Goal: Task Accomplishment & Management: Complete application form

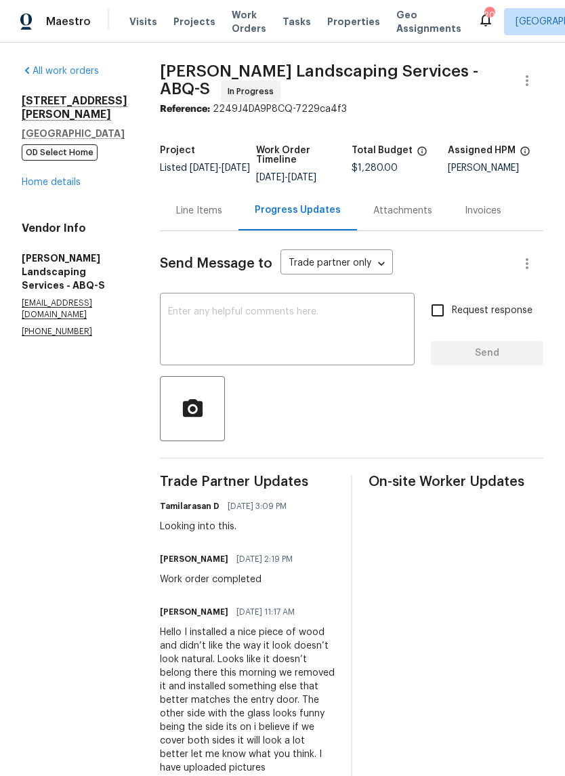
click at [222, 217] on div "Line Items" at bounding box center [199, 211] width 46 height 14
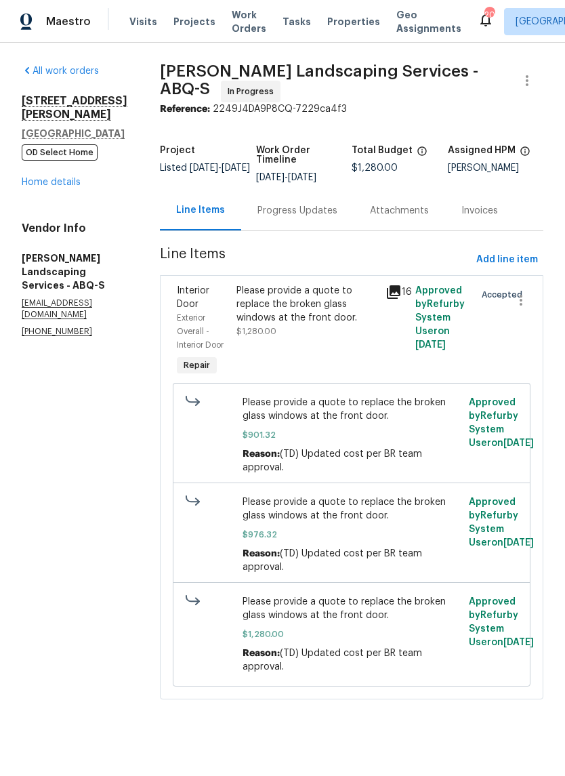
click at [355, 317] on div "Please provide a quote to replace the broken glass windows at the front door." at bounding box center [306, 304] width 141 height 41
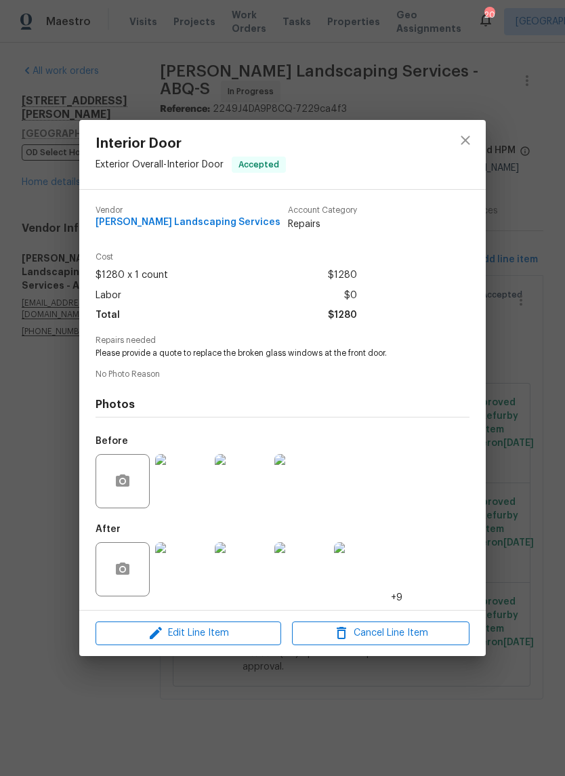
click at [195, 478] on img at bounding box center [182, 481] width 54 height 54
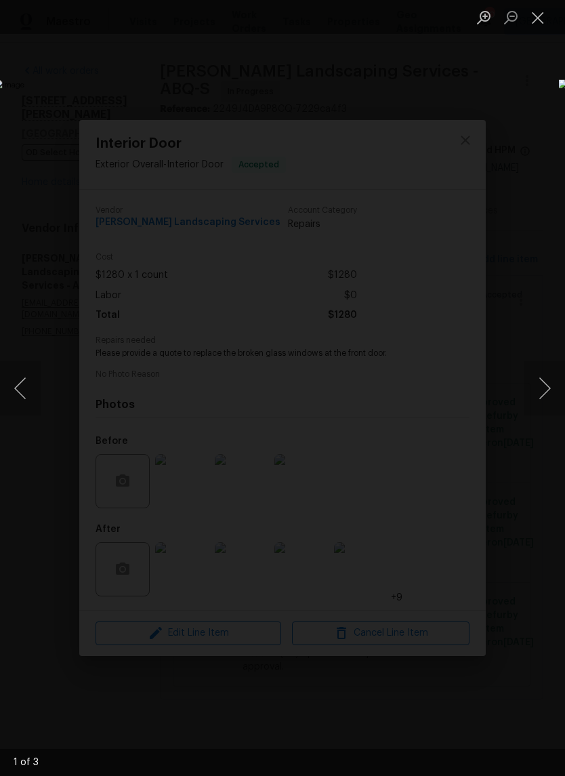
click at [549, 379] on button "Next image" at bounding box center [544, 388] width 41 height 54
click at [545, 379] on button "Next image" at bounding box center [544, 388] width 41 height 54
click at [545, 376] on button "Next image" at bounding box center [544, 388] width 41 height 54
click at [545, 374] on button "Next image" at bounding box center [544, 388] width 41 height 54
click at [545, 373] on button "Next image" at bounding box center [544, 388] width 41 height 54
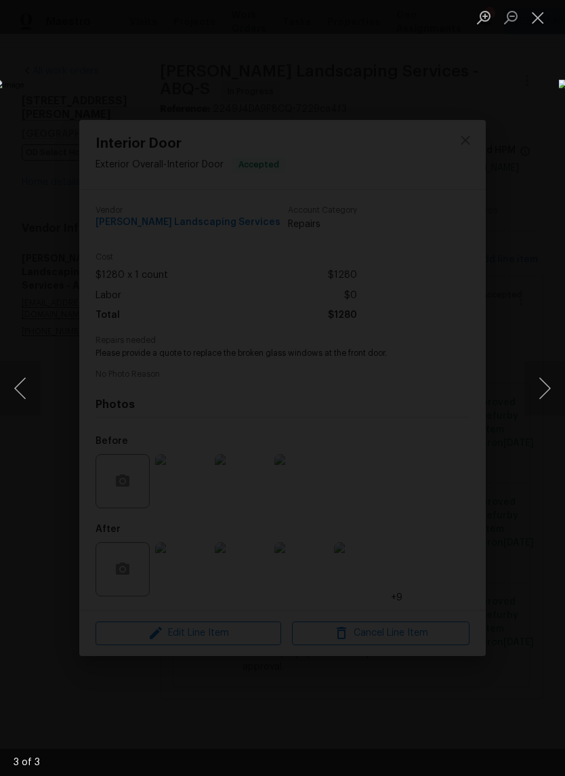
click at [546, 373] on button "Next image" at bounding box center [544, 388] width 41 height 54
click at [547, 374] on button "Next image" at bounding box center [544, 388] width 41 height 54
click at [544, 17] on button "Close lightbox" at bounding box center [537, 17] width 27 height 24
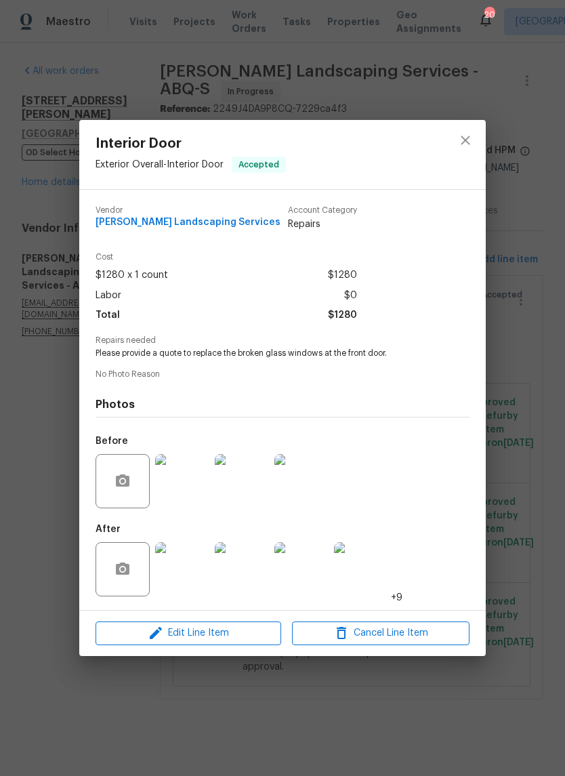
click at [187, 575] on img at bounding box center [182, 569] width 54 height 54
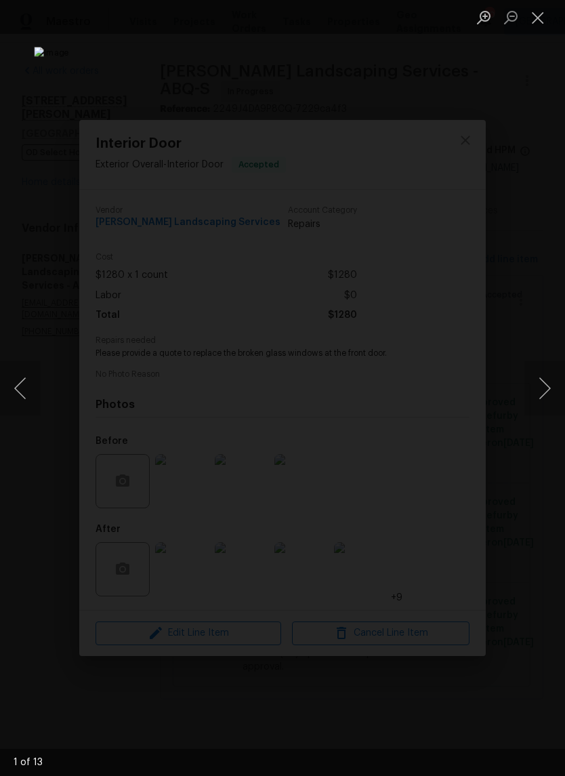
click at [551, 383] on button "Next image" at bounding box center [544, 388] width 41 height 54
click at [547, 384] on button "Next image" at bounding box center [544, 388] width 41 height 54
click at [546, 386] on button "Next image" at bounding box center [544, 388] width 41 height 54
click at [545, 385] on button "Next image" at bounding box center [544, 388] width 41 height 54
click at [544, 381] on button "Next image" at bounding box center [544, 388] width 41 height 54
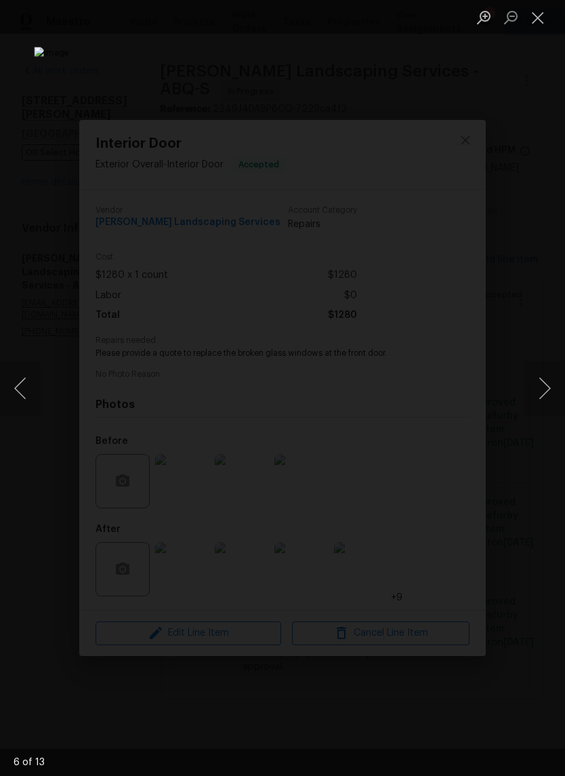
click at [543, 381] on button "Next image" at bounding box center [544, 388] width 41 height 54
click at [547, 387] on button "Next image" at bounding box center [544, 388] width 41 height 54
click at [546, 375] on button "Next image" at bounding box center [544, 388] width 41 height 54
click at [547, 374] on button "Next image" at bounding box center [544, 388] width 41 height 54
click at [549, 372] on button "Next image" at bounding box center [544, 388] width 41 height 54
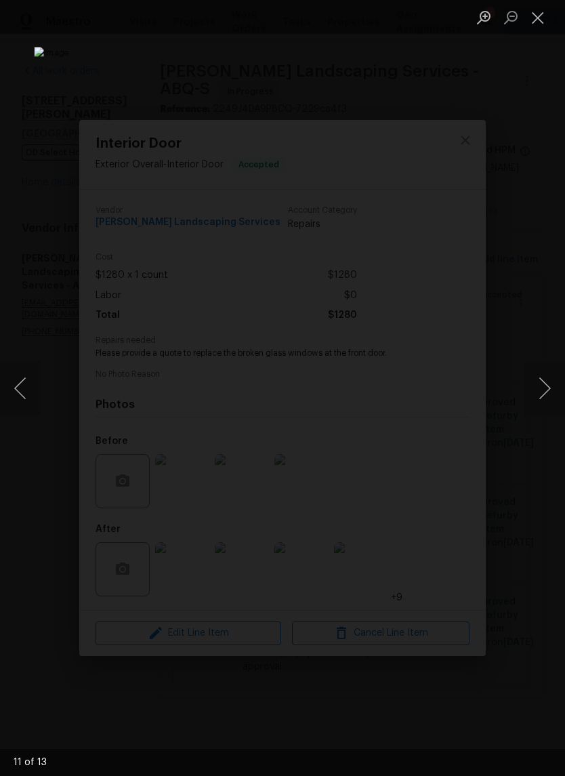
click at [543, 16] on button "Close lightbox" at bounding box center [537, 17] width 27 height 24
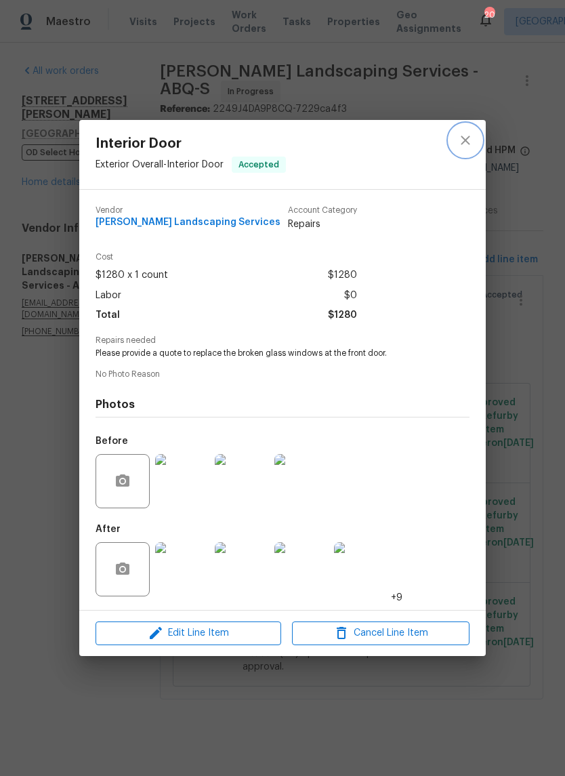
click at [467, 137] on icon "close" at bounding box center [465, 140] width 9 height 9
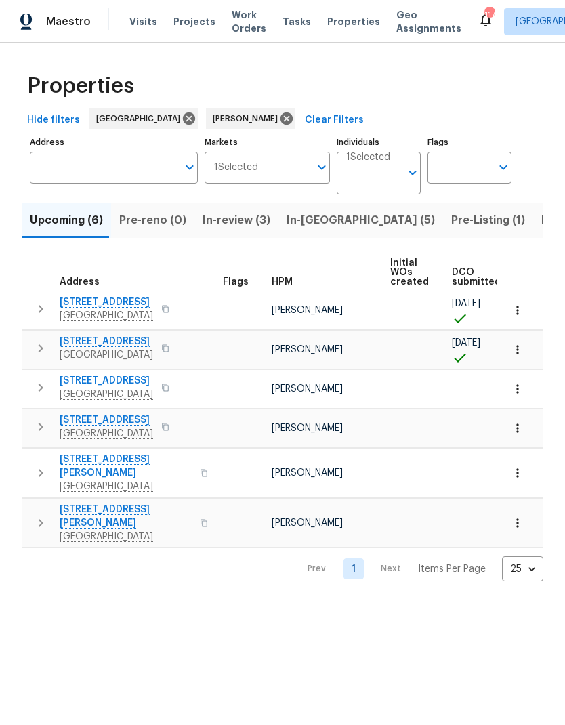
click at [451, 215] on span "Pre-Listing (1)" at bounding box center [488, 220] width 74 height 19
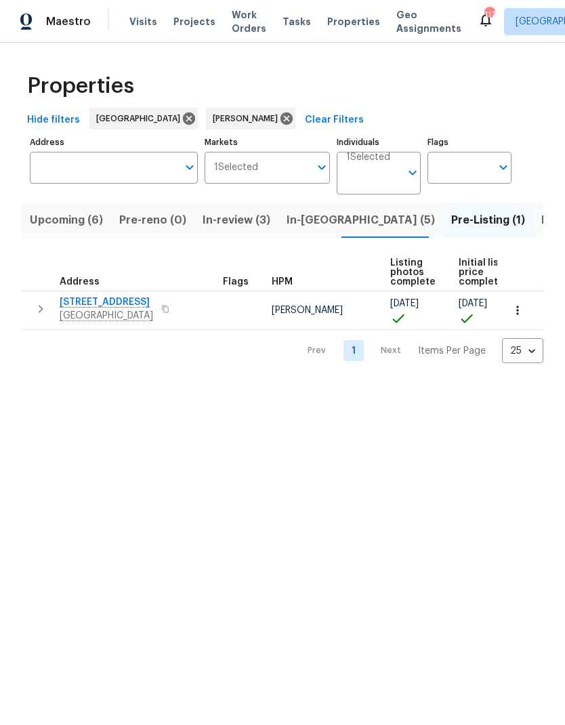
click at [541, 216] on span "Listed (29)" at bounding box center [570, 220] width 58 height 19
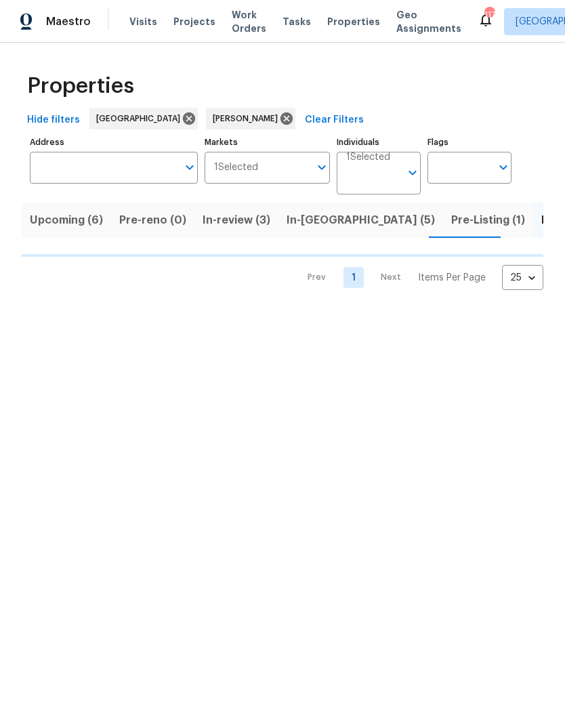
click at [326, 217] on span "In-reno (5)" at bounding box center [361, 220] width 148 height 19
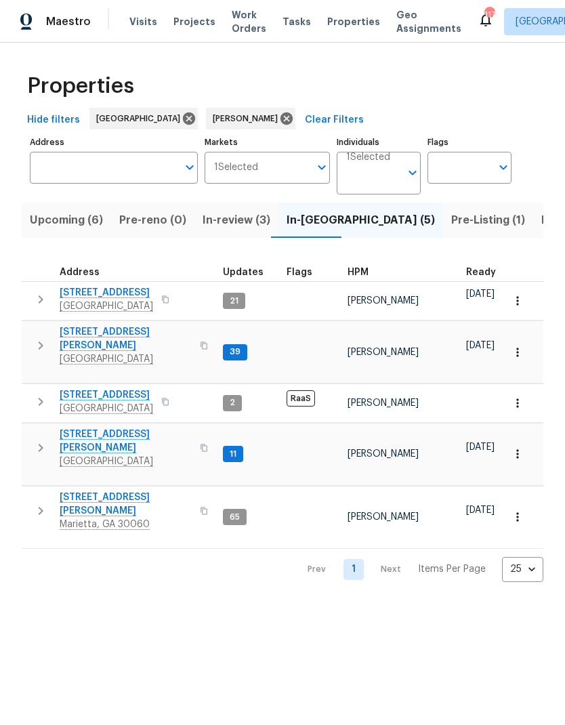
click at [541, 221] on span "Listed (29)" at bounding box center [570, 220] width 58 height 19
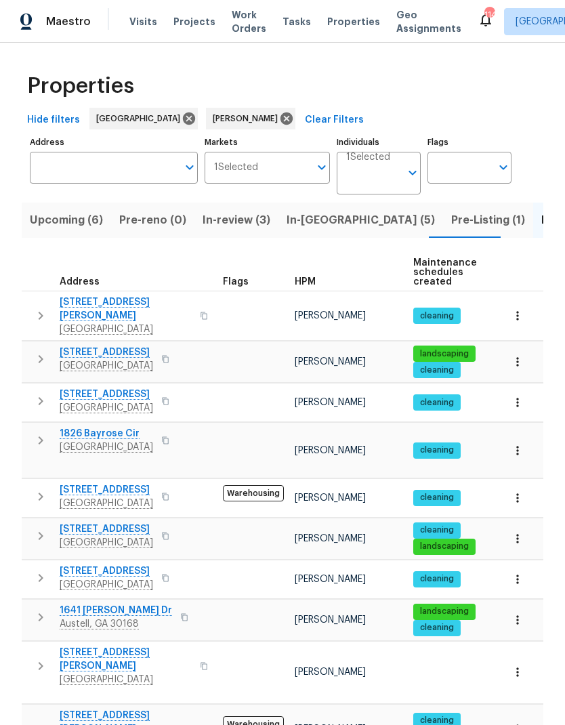
click at [40, 437] on icon "button" at bounding box center [41, 440] width 16 height 16
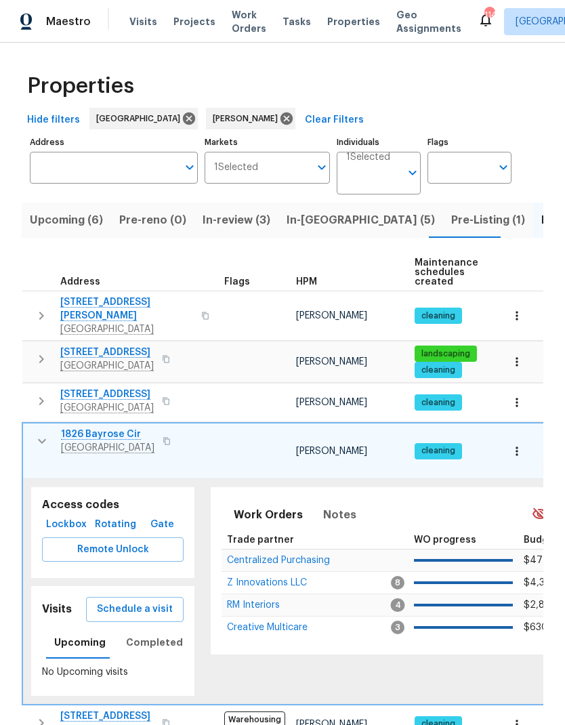
click at [299, 622] on span "Creative Multicare" at bounding box center [267, 626] width 81 height 9
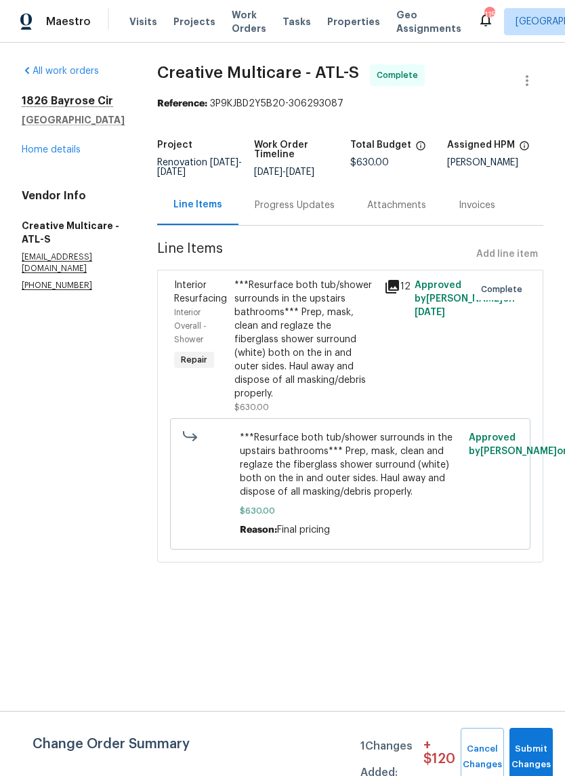
click at [67, 145] on link "Home details" at bounding box center [51, 149] width 59 height 9
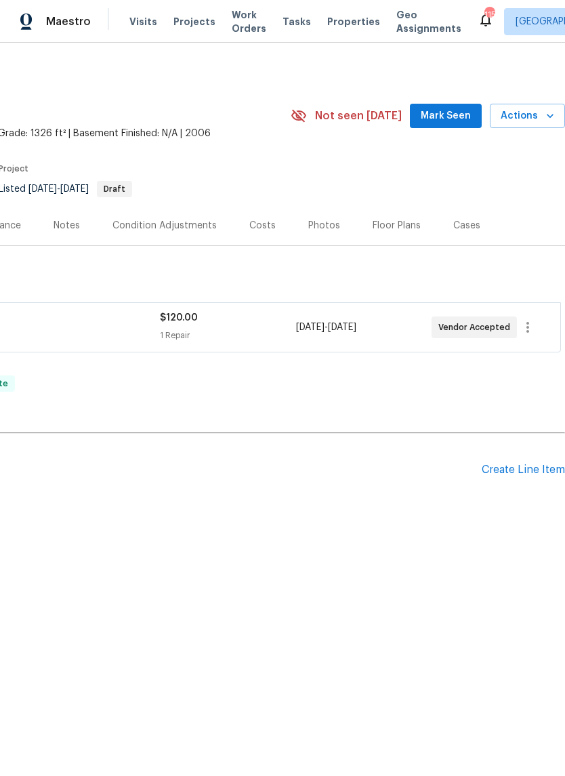
click at [523, 469] on div "Create Line Item" at bounding box center [523, 469] width 83 height 13
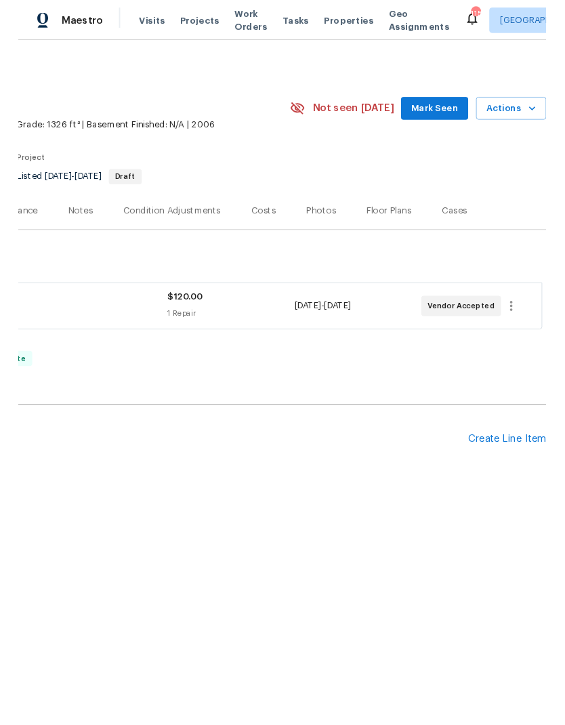
scroll to position [0, 200]
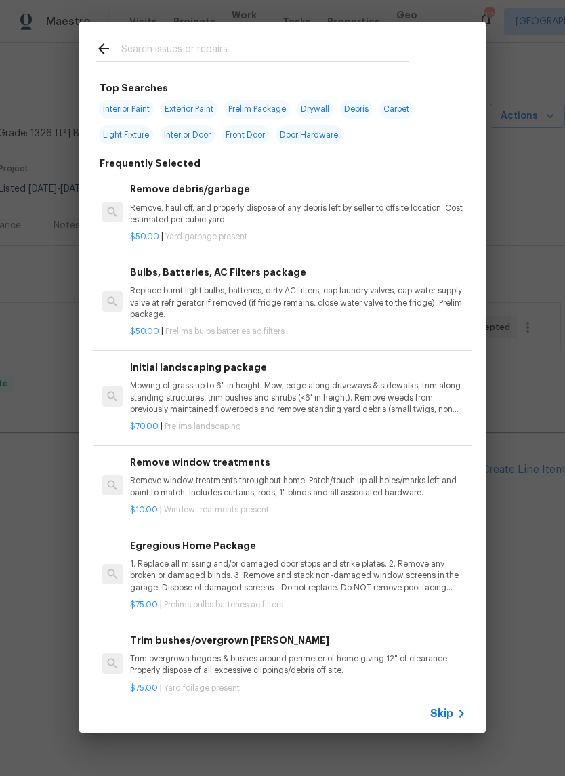
click at [167, 47] on input "text" at bounding box center [264, 51] width 287 height 20
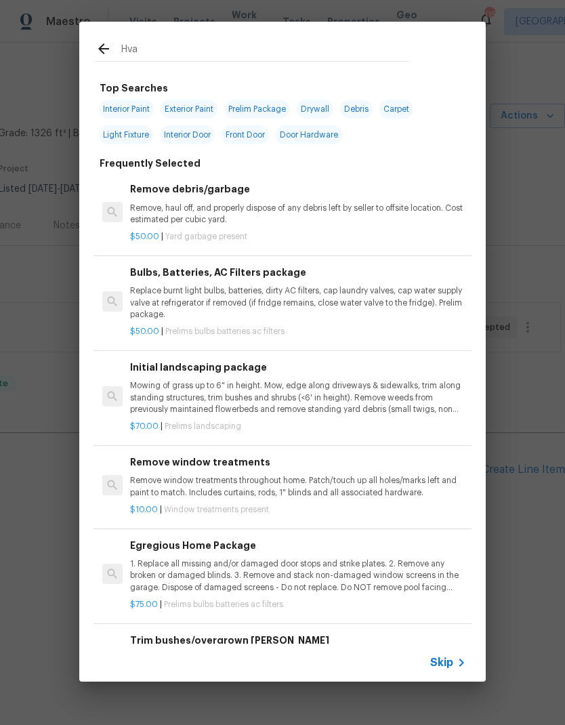
type input "Hvac"
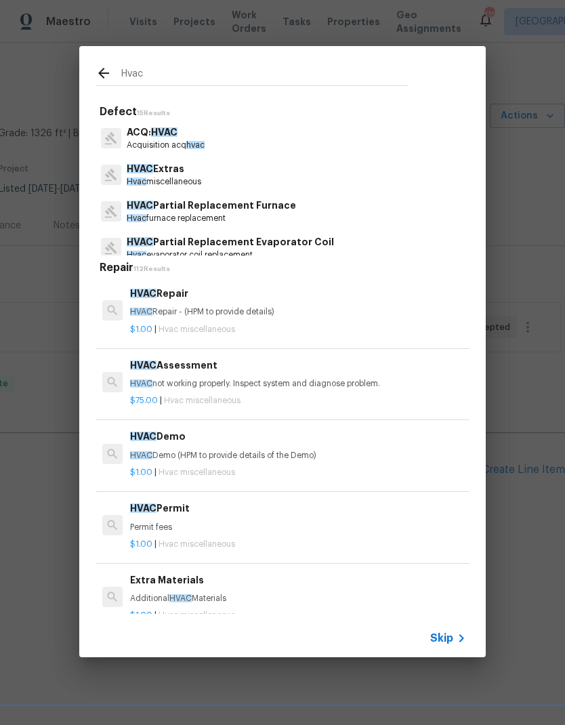
click at [172, 177] on p "Hvac miscellaneous" at bounding box center [164, 182] width 75 height 12
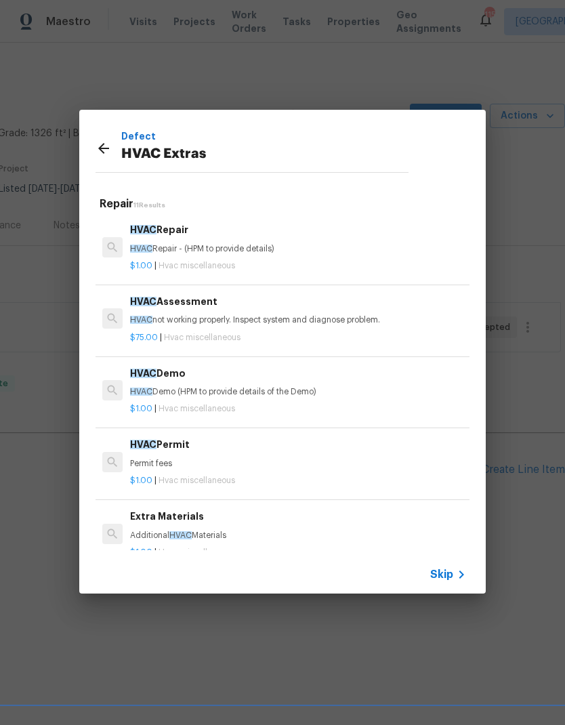
click at [213, 313] on div "HVAC Assessment HVAC not working properly. Inspect system and diagnose problem." at bounding box center [298, 310] width 336 height 33
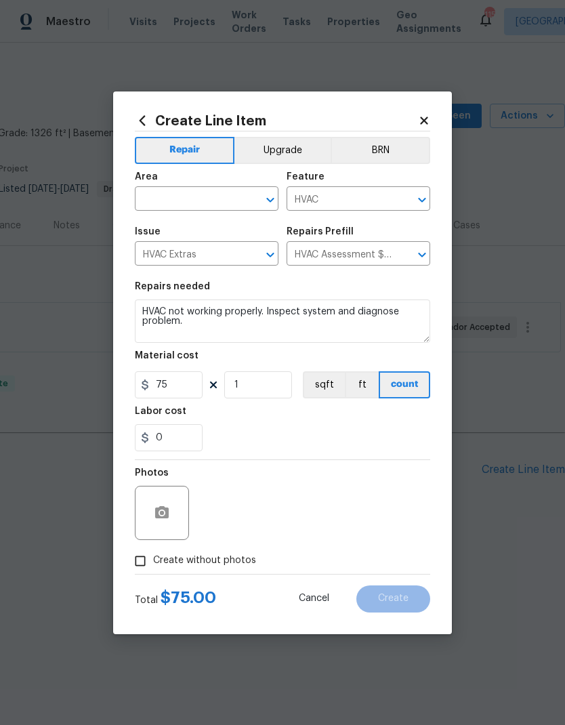
click at [216, 195] on input "text" at bounding box center [188, 200] width 106 height 21
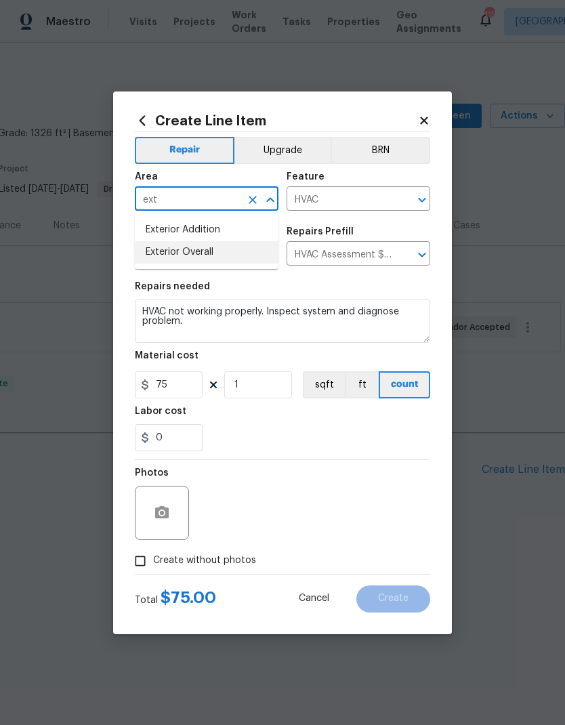
click at [211, 251] on li "Exterior Overall" at bounding box center [207, 252] width 144 height 22
type input "Exterior Overall"
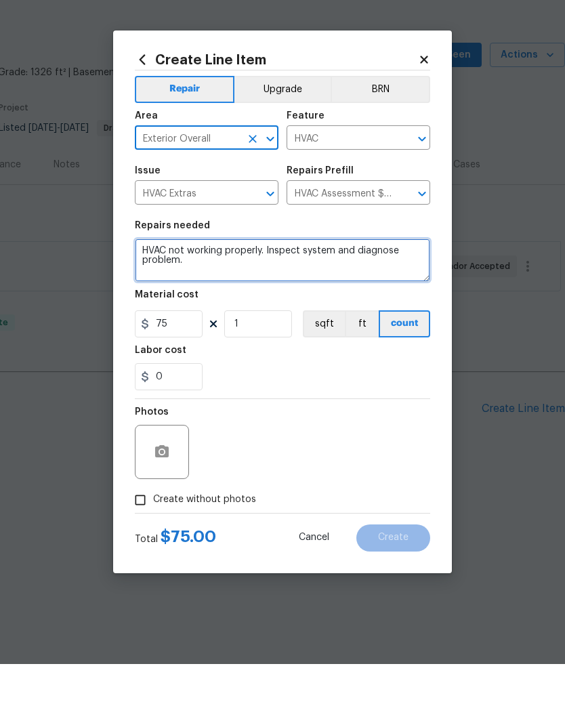
click at [144, 299] on textarea "HVAC not working properly. Inspect system and diagnose problem." at bounding box center [282, 320] width 295 height 43
click at [170, 299] on textarea "HVAC not working properly. Inspect system and diagnose problem." at bounding box center [282, 320] width 295 height 43
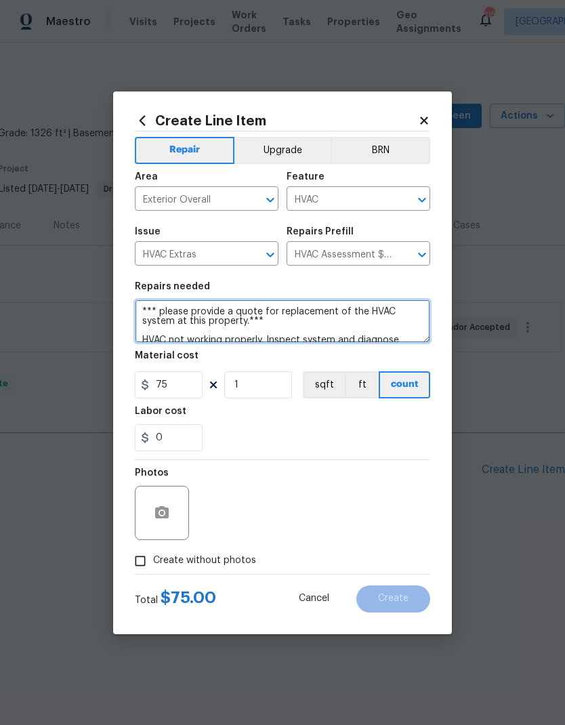
type textarea "*** please provide a quote for replacement of the HVAC system at this property.…"
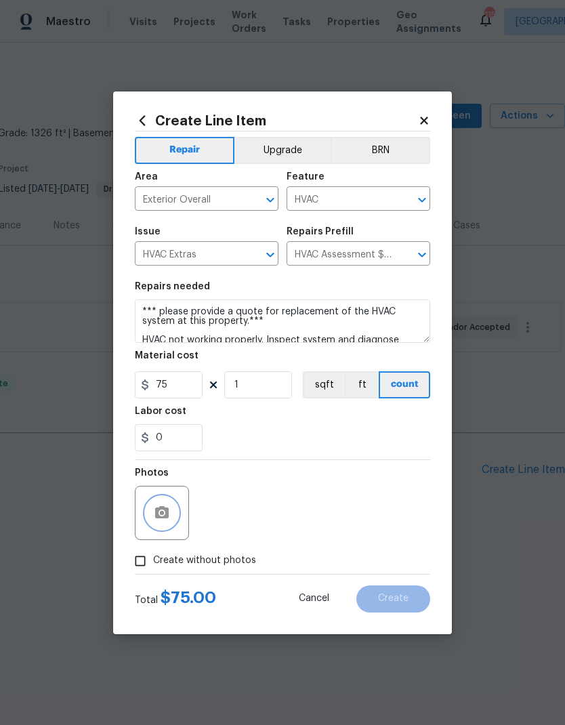
click at [175, 513] on button "button" at bounding box center [162, 512] width 33 height 33
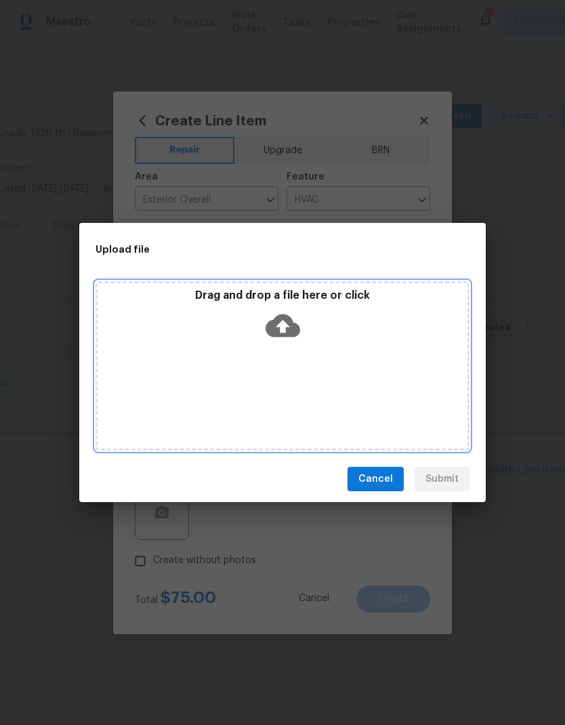
click at [292, 329] on icon at bounding box center [283, 325] width 35 height 23
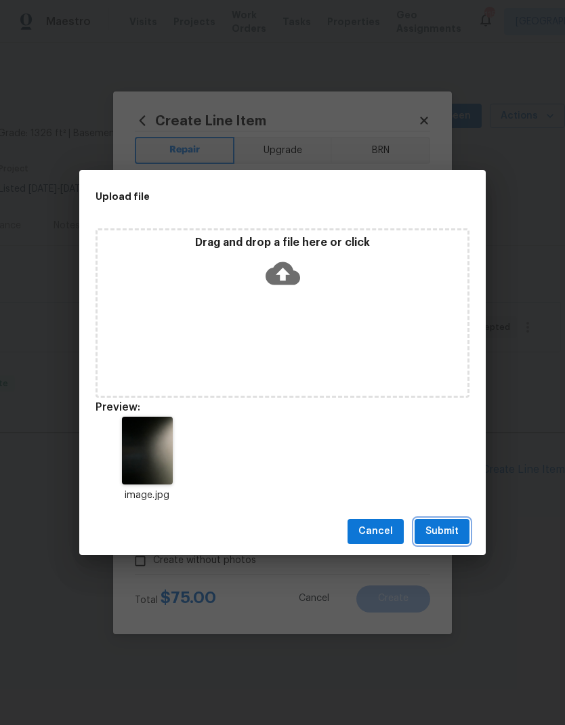
click at [453, 533] on span "Submit" at bounding box center [441, 531] width 33 height 17
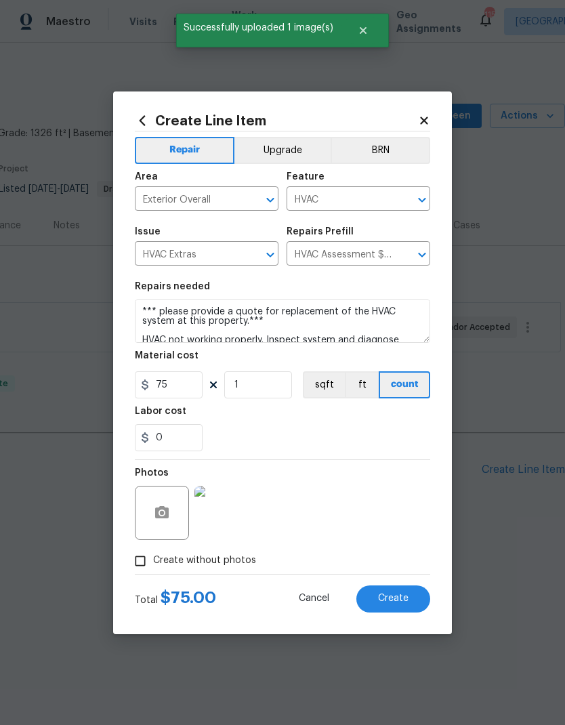
click at [412, 601] on button "Create" at bounding box center [393, 598] width 74 height 27
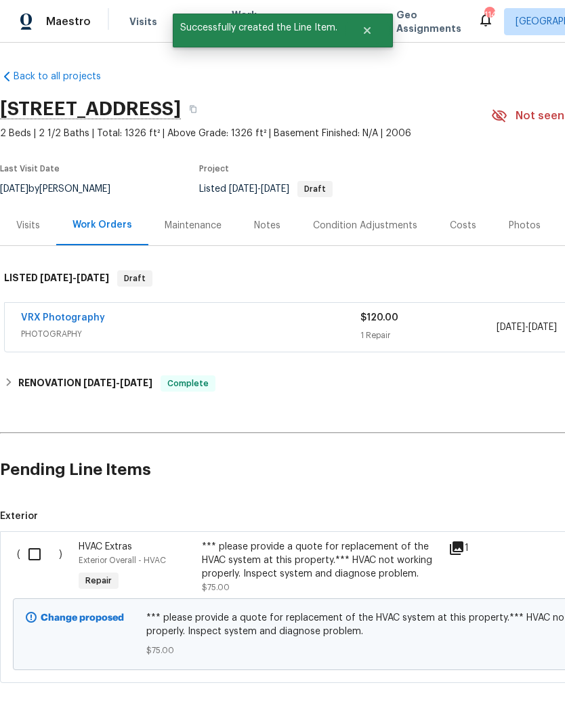
scroll to position [0, 0]
click at [39, 553] on input "checkbox" at bounding box center [39, 554] width 39 height 28
checkbox input "true"
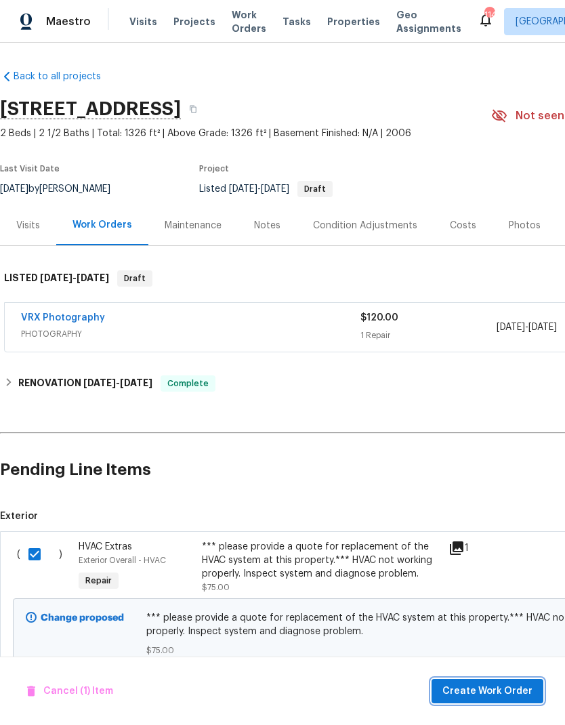
click at [506, 684] on span "Create Work Order" at bounding box center [487, 691] width 90 height 17
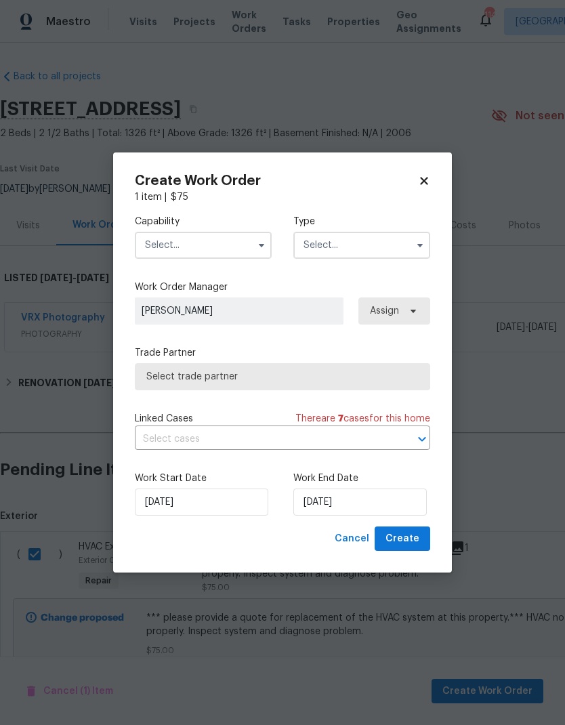
click at [263, 240] on icon "button" at bounding box center [261, 245] width 11 height 11
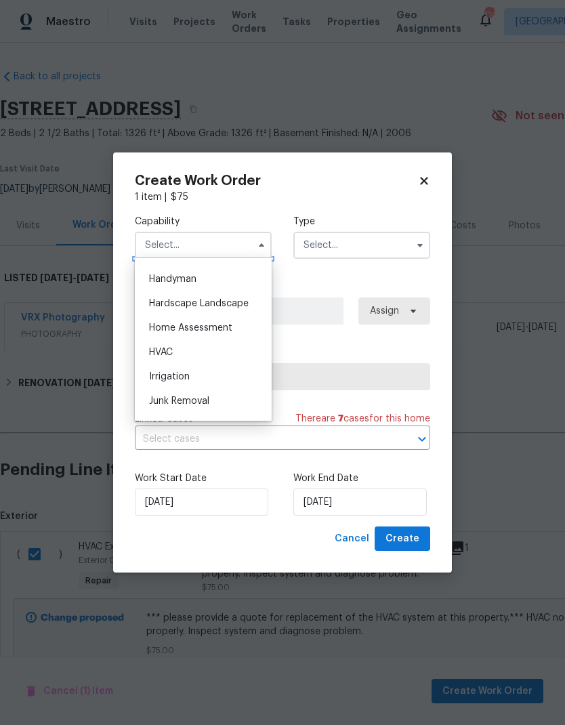
scroll to position [739, 0]
click at [198, 350] on div "HVAC" at bounding box center [203, 353] width 130 height 24
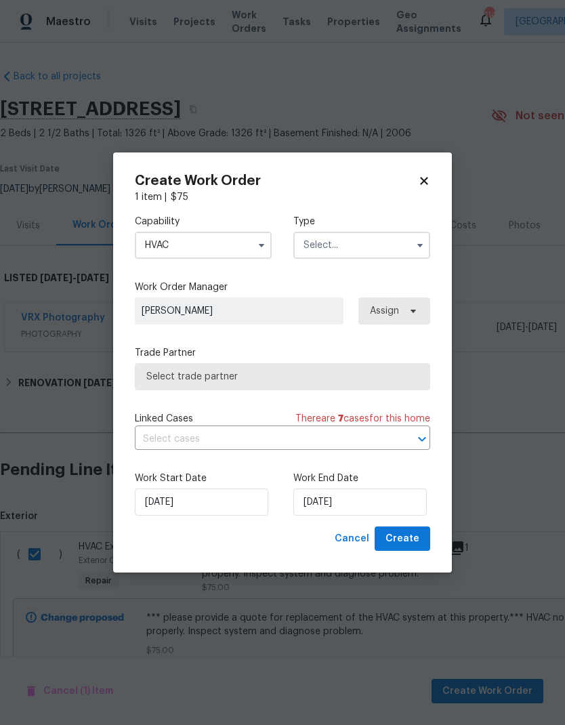
type input "HVAC"
click at [368, 246] on input "text" at bounding box center [361, 245] width 137 height 27
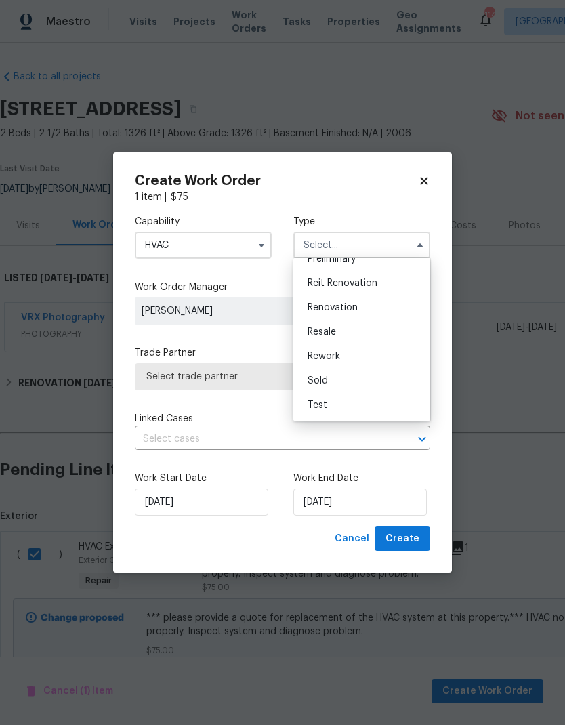
scroll to position [308, 0]
click at [357, 309] on span "Renovation" at bounding box center [333, 307] width 50 height 9
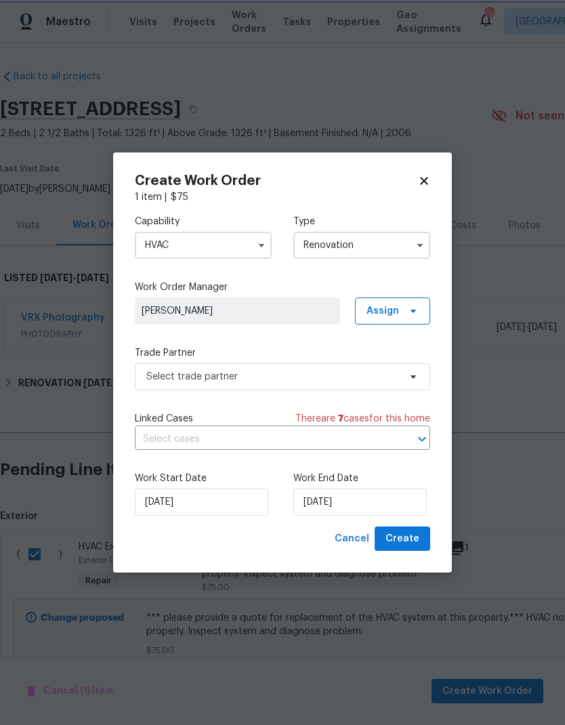
type input "Renovation"
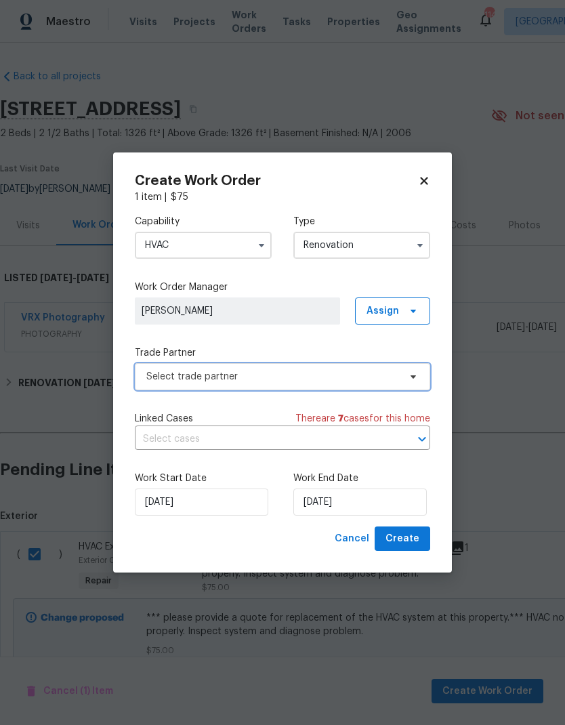
click at [417, 379] on icon at bounding box center [413, 376] width 11 height 11
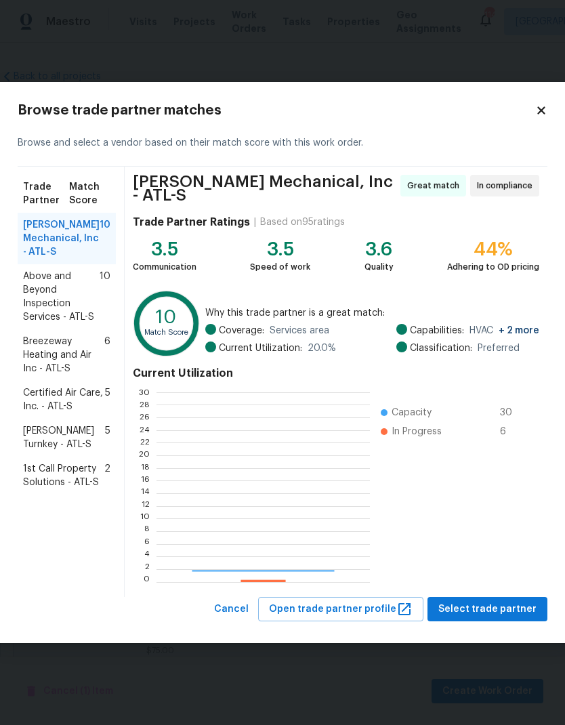
scroll to position [190, 213]
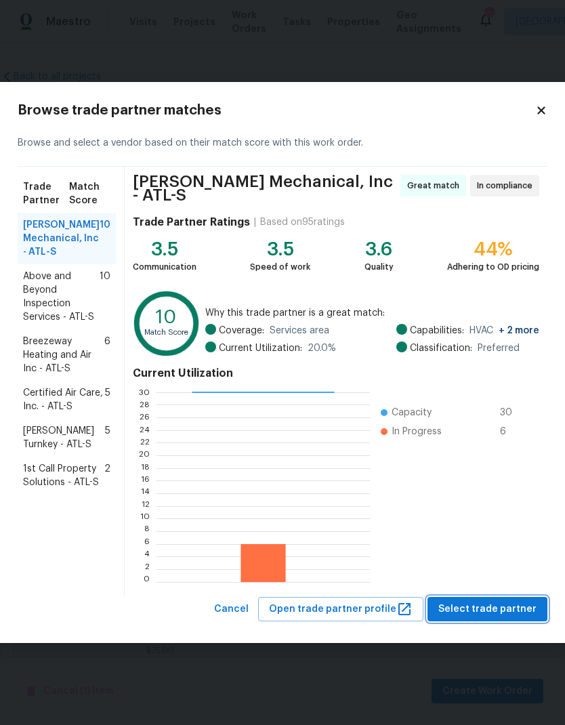
click at [521, 601] on span "Select trade partner" at bounding box center [487, 609] width 98 height 17
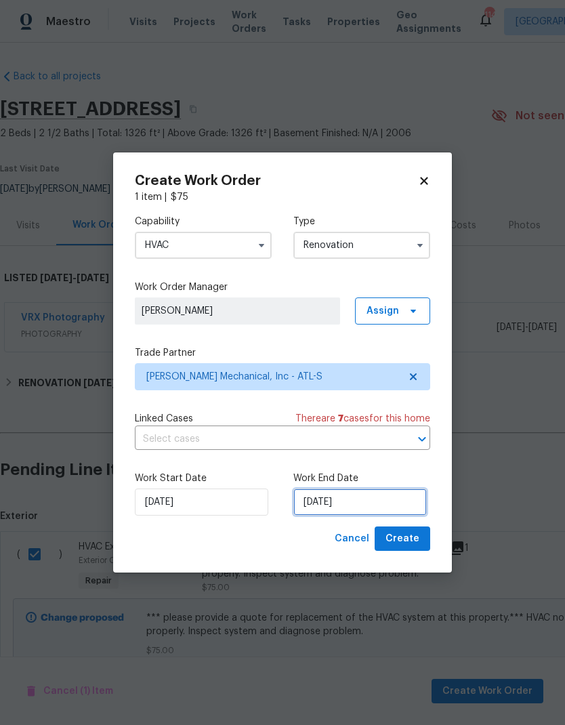
click at [379, 503] on input "[DATE]" at bounding box center [359, 501] width 133 height 27
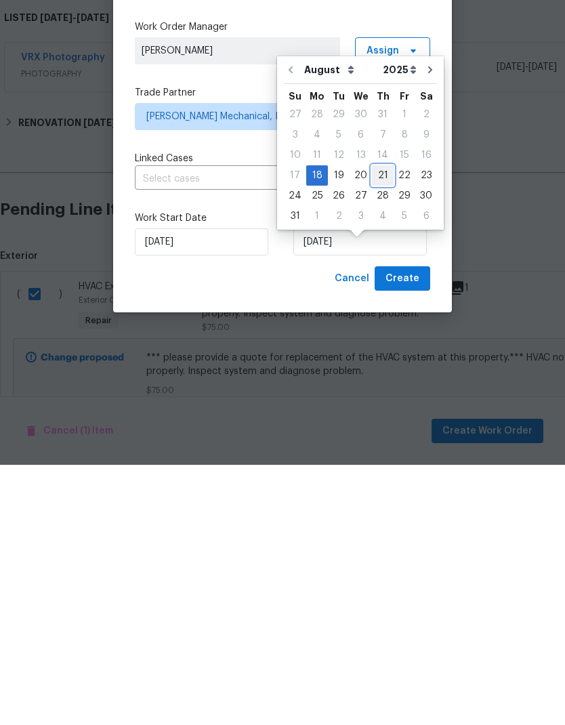
click at [380, 426] on div "21" at bounding box center [383, 435] width 22 height 19
type input "[DATE]"
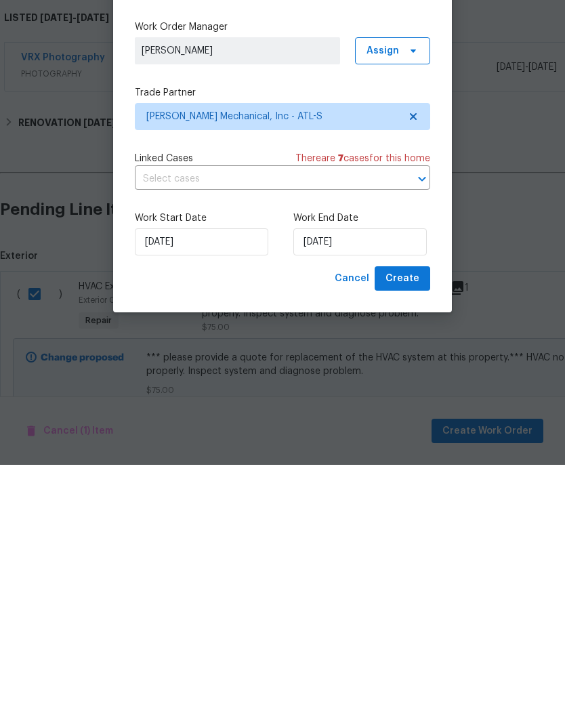
scroll to position [50, 0]
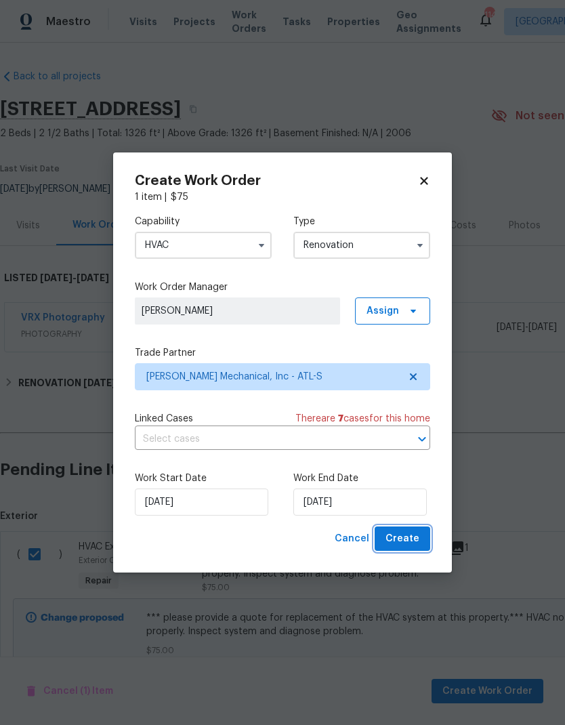
click at [410, 538] on span "Create" at bounding box center [402, 538] width 34 height 17
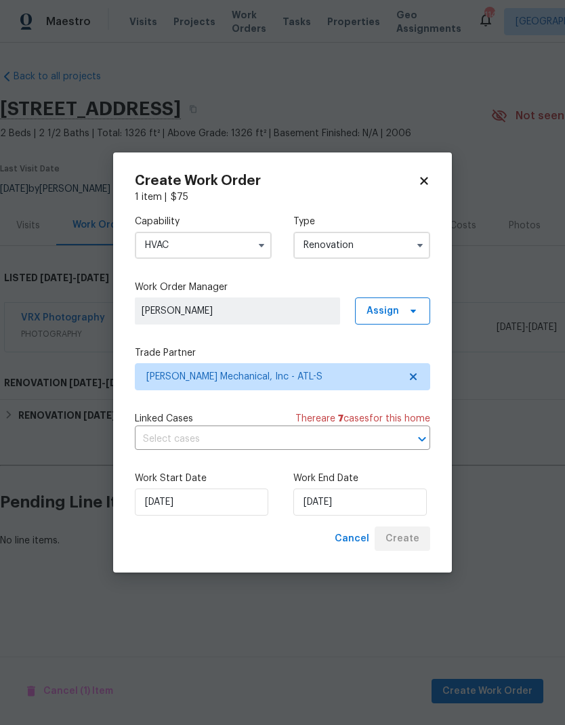
scroll to position [0, 0]
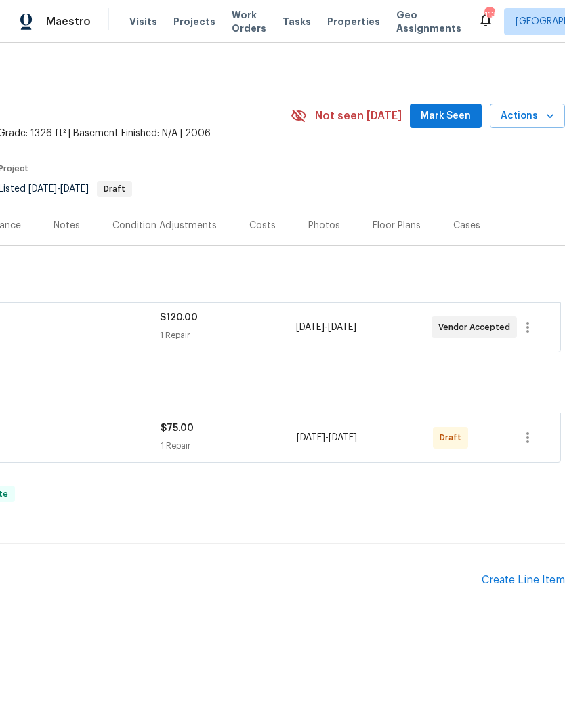
scroll to position [0, 200]
click at [529, 444] on icon "button" at bounding box center [528, 437] width 16 height 16
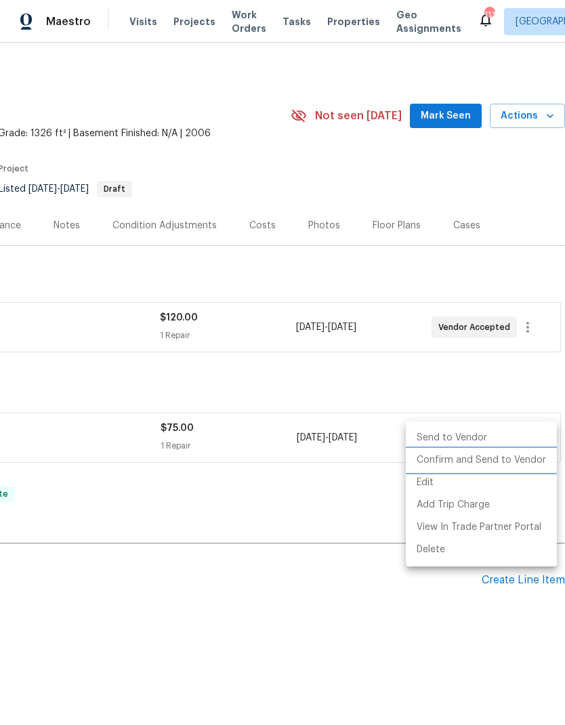
click at [487, 459] on li "Confirm and Send to Vendor" at bounding box center [481, 460] width 151 height 22
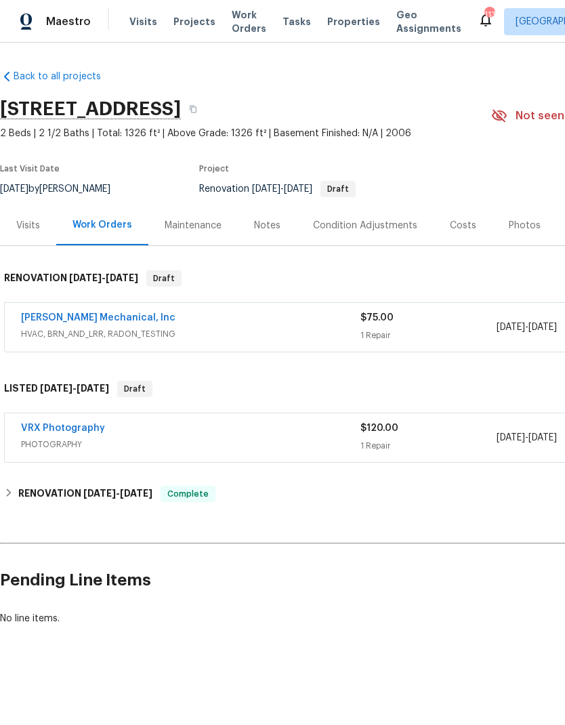
scroll to position [0, 0]
click at [32, 224] on div "Visits" at bounding box center [28, 226] width 24 height 14
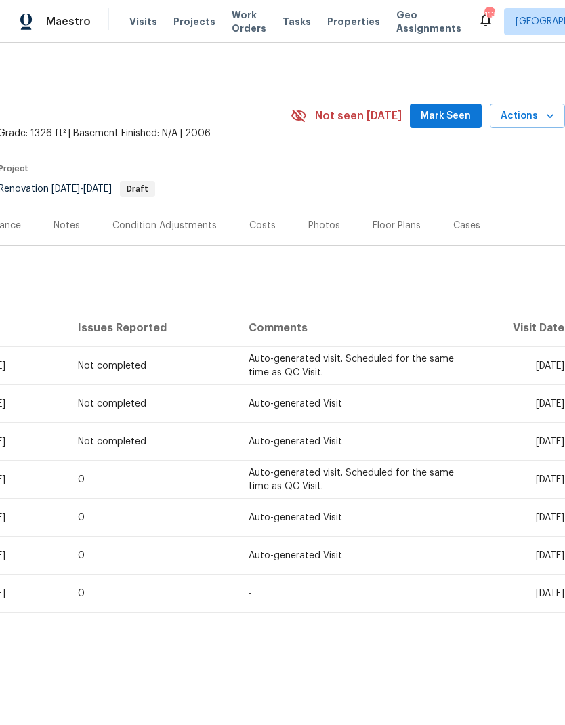
scroll to position [0, 200]
